Goal: Check status: Check status

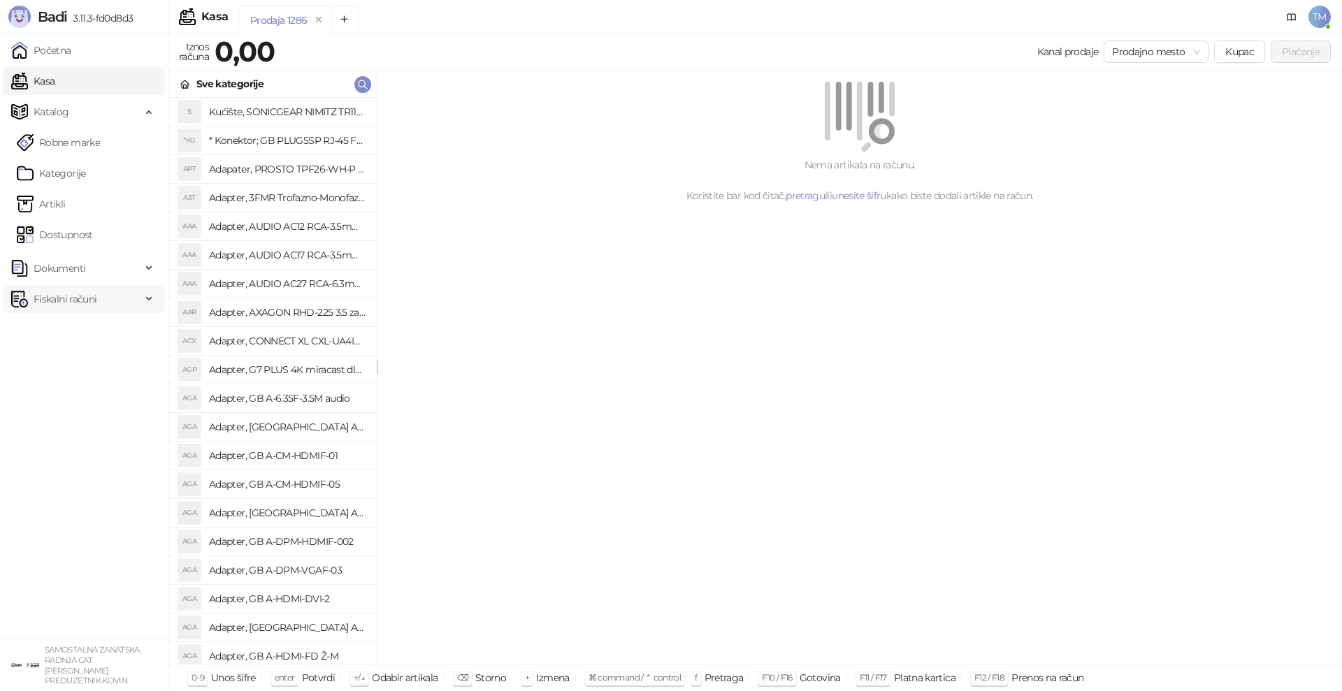
click at [62, 303] on span "Fiskalni računi" at bounding box center [65, 299] width 63 height 28
click at [71, 366] on link "Po danima" at bounding box center [52, 361] width 71 height 28
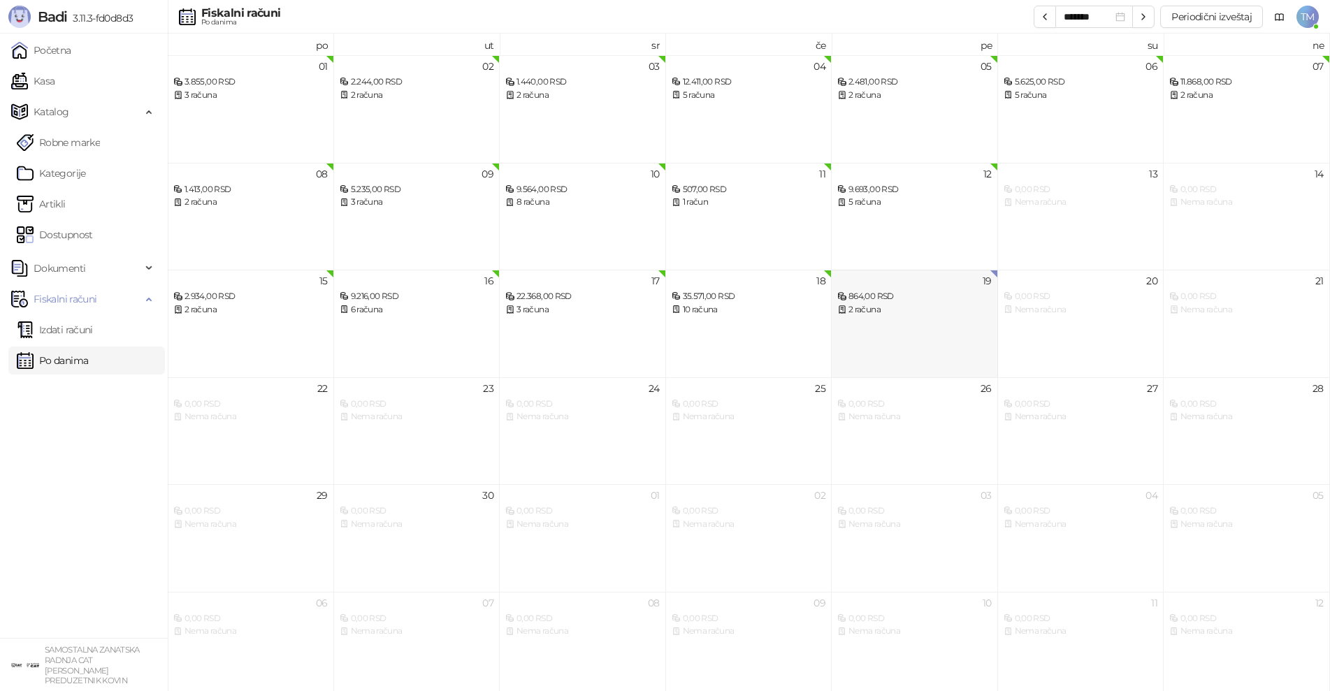
click at [923, 324] on div "19 864,00 RSD 2 računa" at bounding box center [915, 324] width 166 height 108
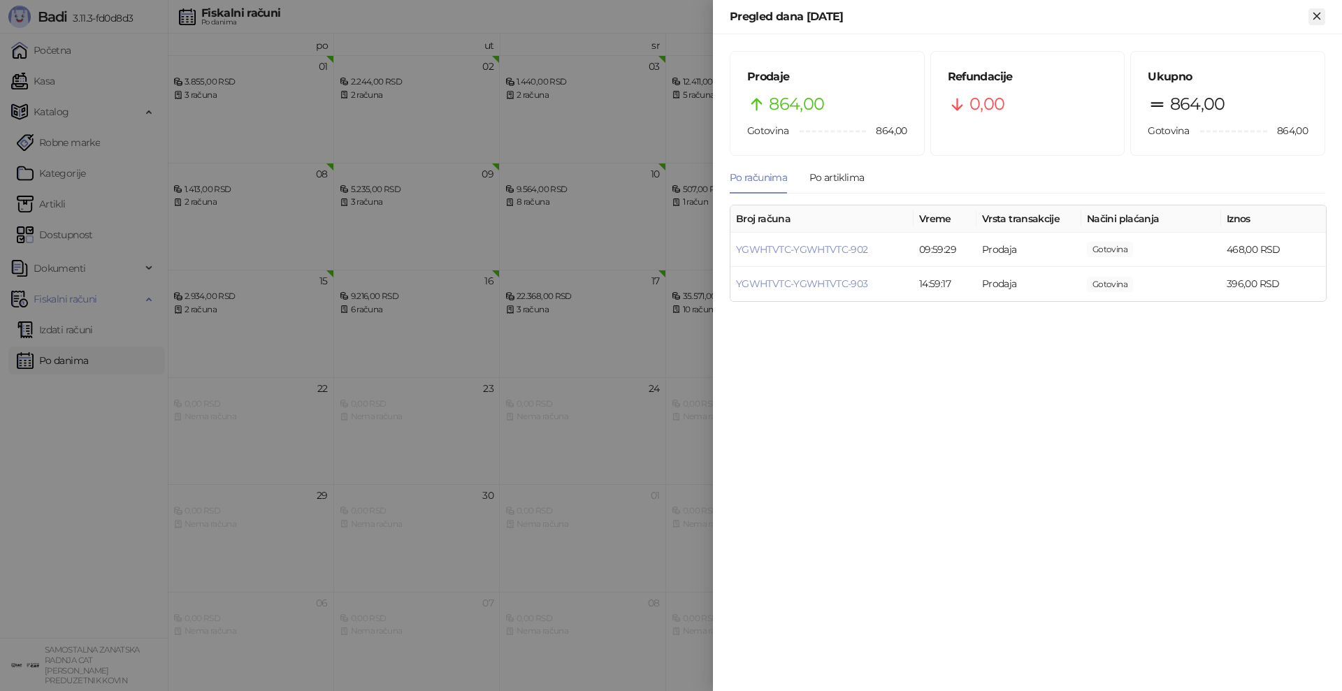
click at [1315, 12] on icon "Zatvori" at bounding box center [1317, 16] width 13 height 13
